Goal: Task Accomplishment & Management: Complete application form

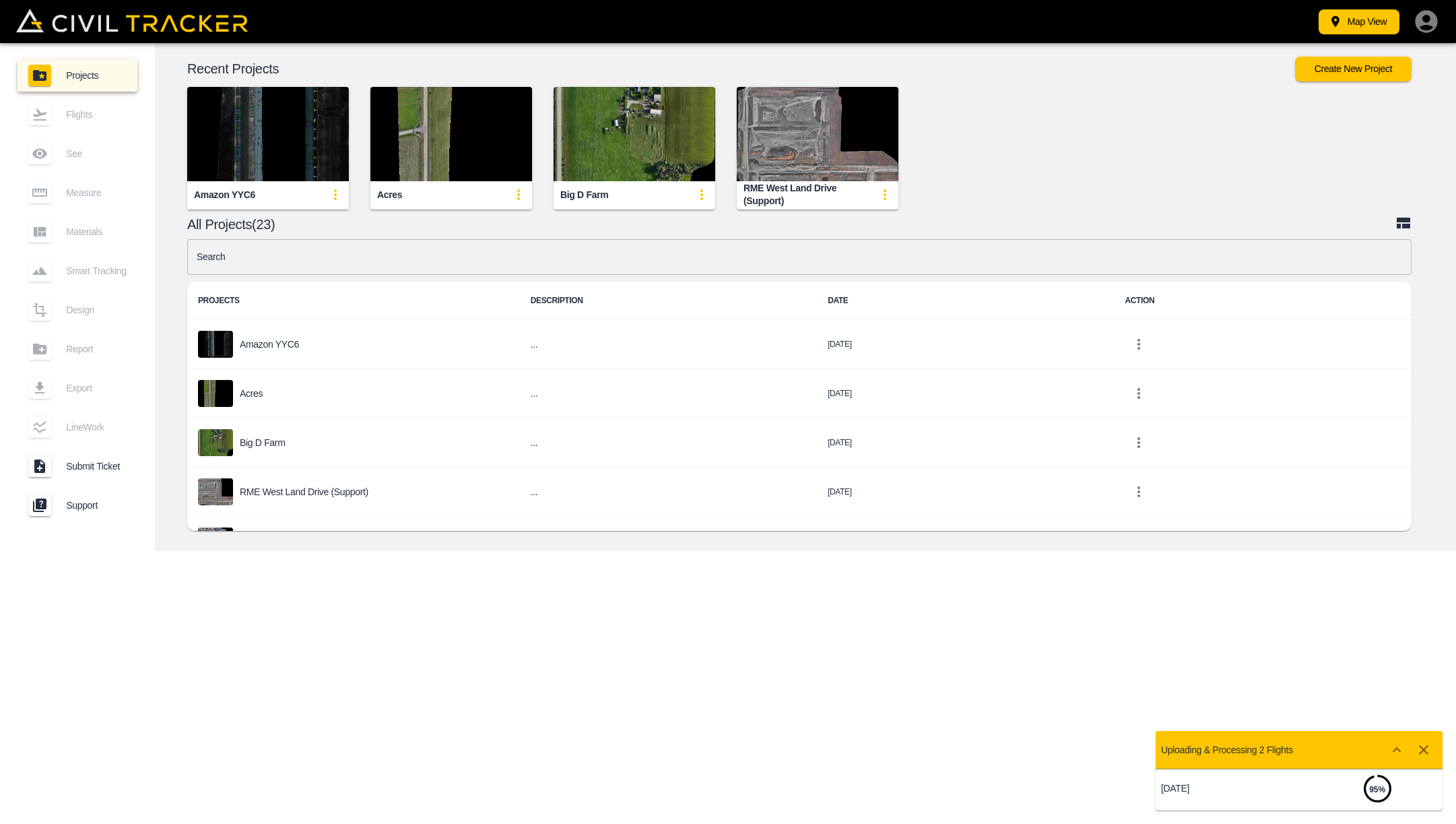
click at [454, 175] on img "button" at bounding box center [452, 133] width 162 height 94
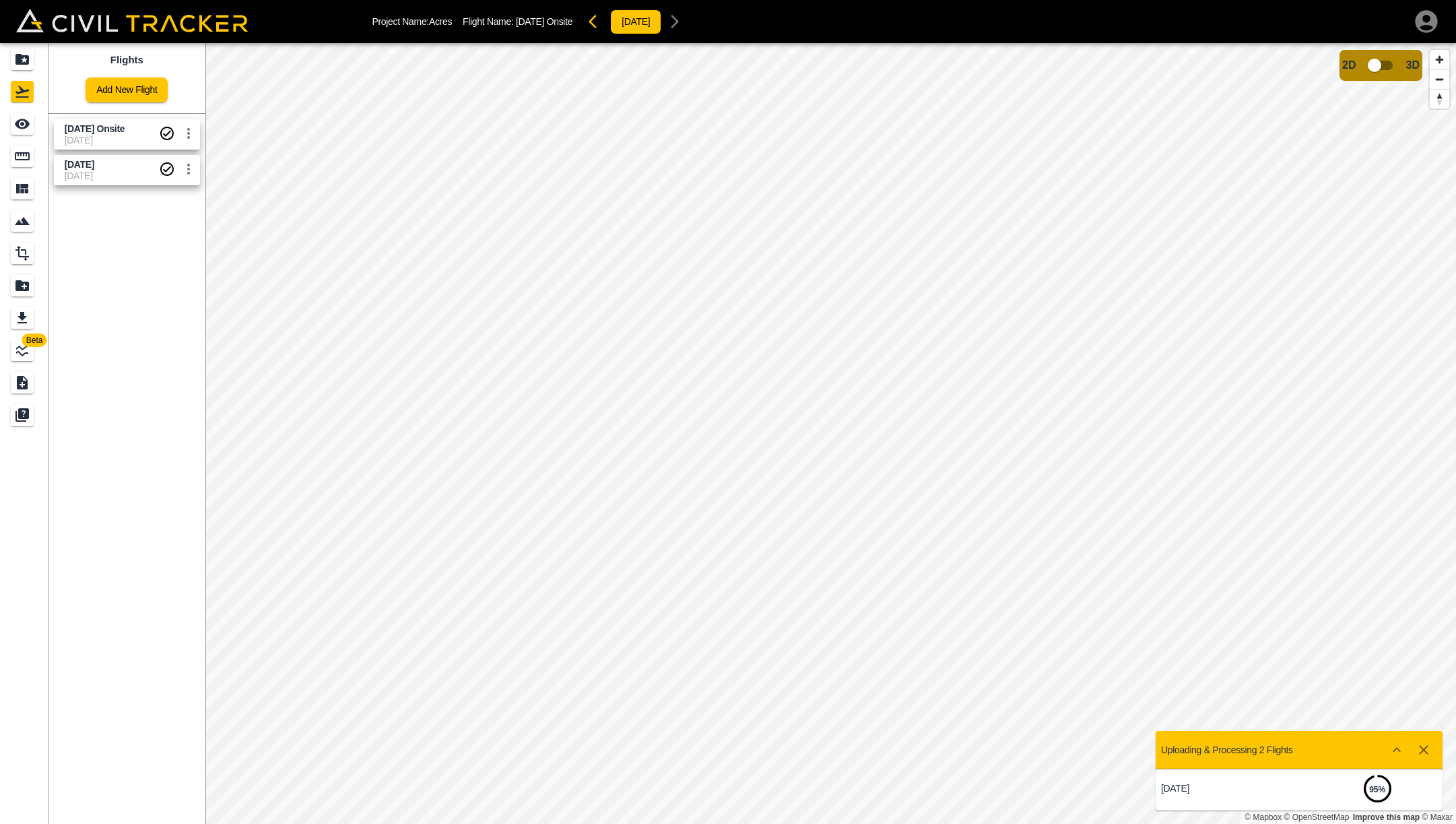
click at [86, 140] on span "[DATE]" at bounding box center [111, 141] width 94 height 11
click at [94, 159] on span "[DATE]" at bounding box center [79, 165] width 30 height 11
click at [103, 129] on span "[DATE] Onsite" at bounding box center [94, 128] width 61 height 11
click at [149, 91] on link "Add New Flight" at bounding box center [127, 89] width 82 height 25
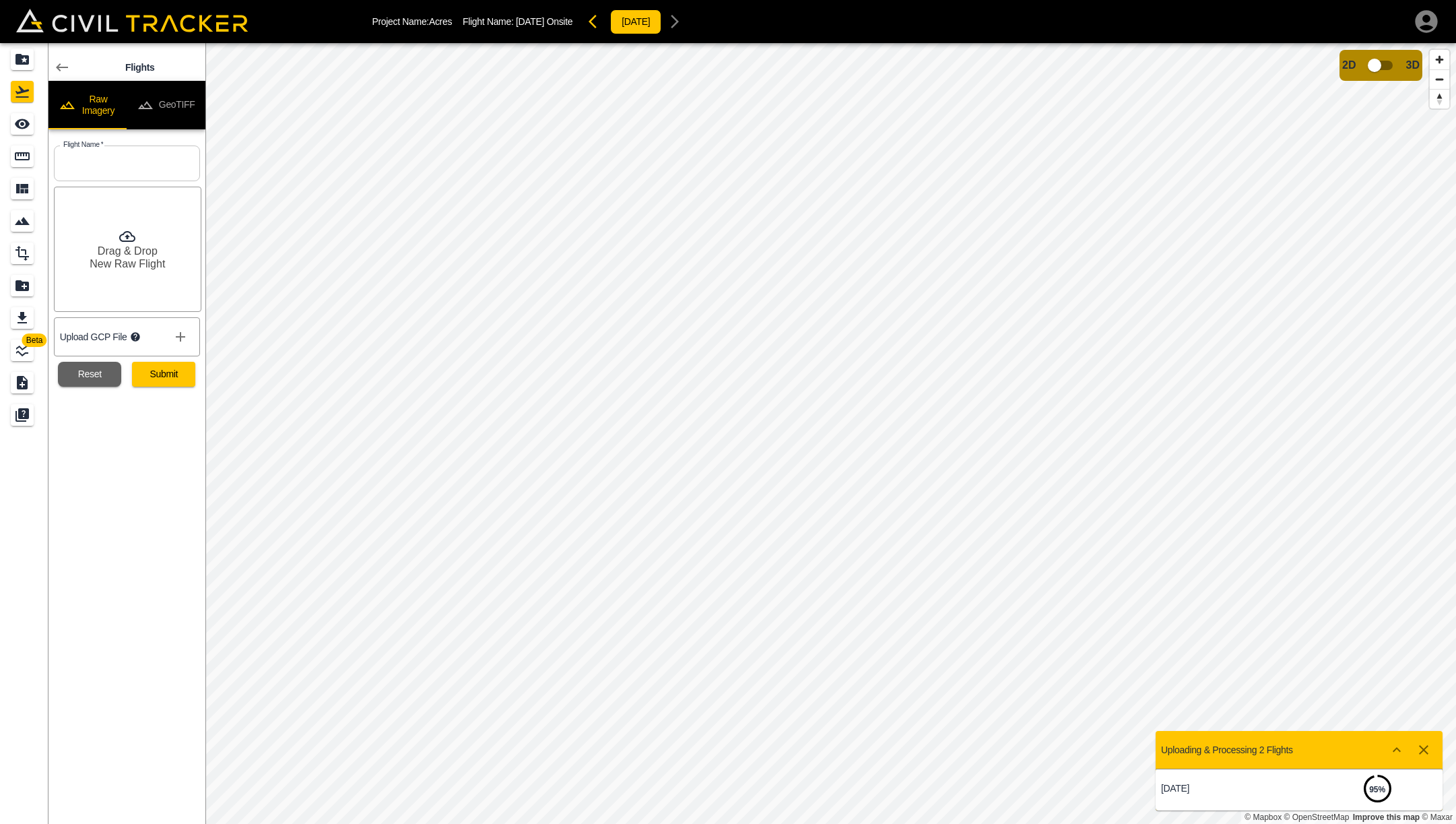
click at [128, 161] on input "text" at bounding box center [127, 163] width 146 height 35
type input "[DATE]"
click at [159, 369] on button "Submit" at bounding box center [164, 373] width 63 height 25
